Goal: Information Seeking & Learning: Learn about a topic

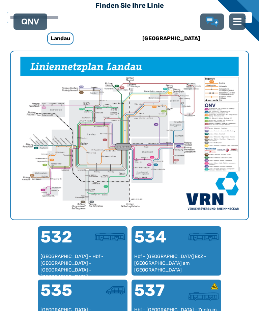
click at [165, 39] on h6 "[GEOGRAPHIC_DATA]" at bounding box center [171, 38] width 63 height 11
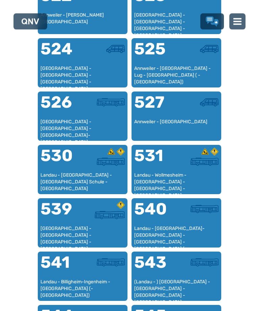
scroll to position [556, 0]
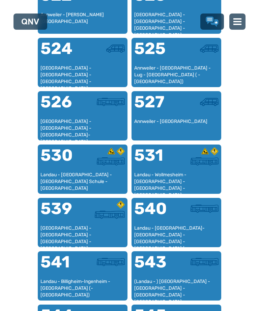
click at [83, 276] on div at bounding box center [104, 266] width 42 height 24
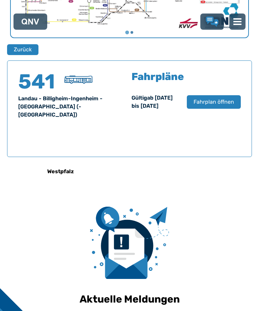
scroll to position [432, 0]
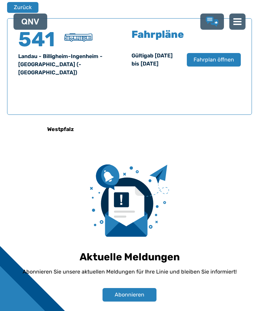
click at [212, 66] on button "Fahrplan öffnen" at bounding box center [214, 59] width 54 height 13
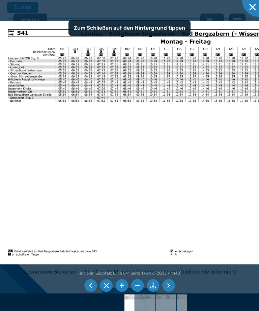
click at [88, 292] on li at bounding box center [90, 285] width 13 height 13
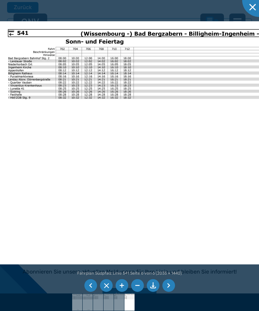
click at [91, 292] on li at bounding box center [90, 285] width 13 height 13
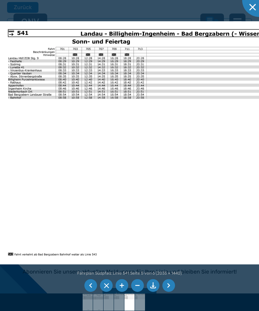
click at [91, 292] on li at bounding box center [90, 285] width 13 height 13
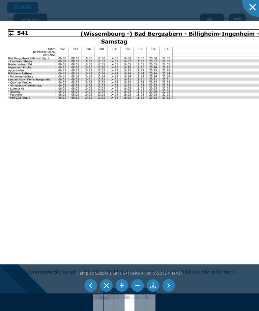
click at [93, 292] on li at bounding box center [90, 285] width 13 height 13
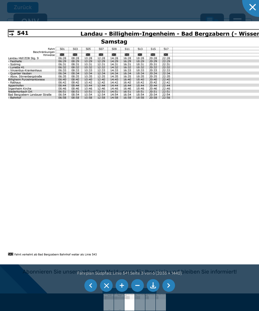
click at [92, 292] on li at bounding box center [90, 285] width 13 height 13
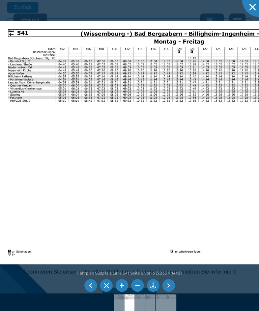
click at [93, 292] on li at bounding box center [90, 285] width 13 height 13
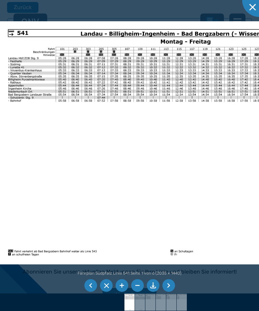
click at [92, 292] on li at bounding box center [90, 285] width 13 height 13
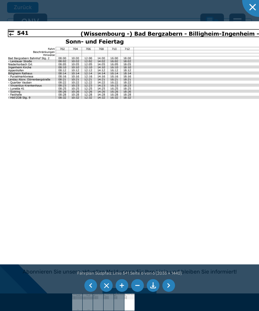
click at [86, 292] on li at bounding box center [90, 285] width 13 height 13
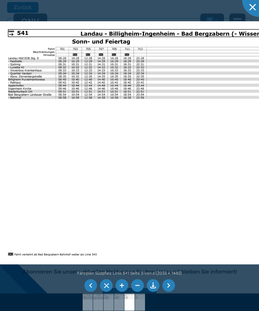
click at [85, 292] on li at bounding box center [90, 285] width 13 height 13
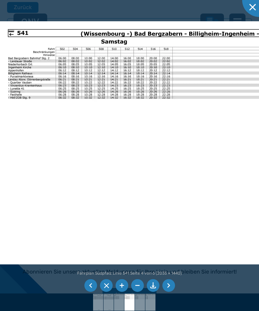
click at [91, 292] on li at bounding box center [90, 285] width 13 height 13
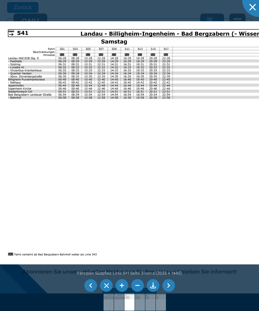
click at [87, 292] on li at bounding box center [90, 285] width 13 height 13
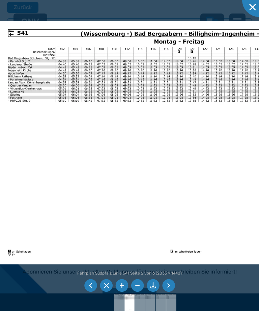
click at [247, 12] on div at bounding box center [129, 155] width 259 height 311
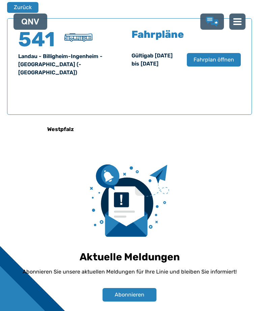
click at [20, 13] on button "Zurück" at bounding box center [22, 7] width 31 height 11
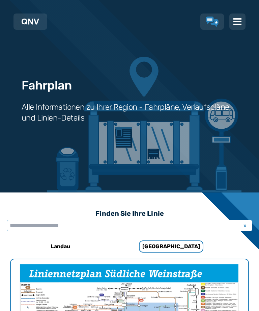
click at [57, 247] on h6 "Landau" at bounding box center [60, 246] width 25 height 11
